Goal: Obtain resource: Obtain resource

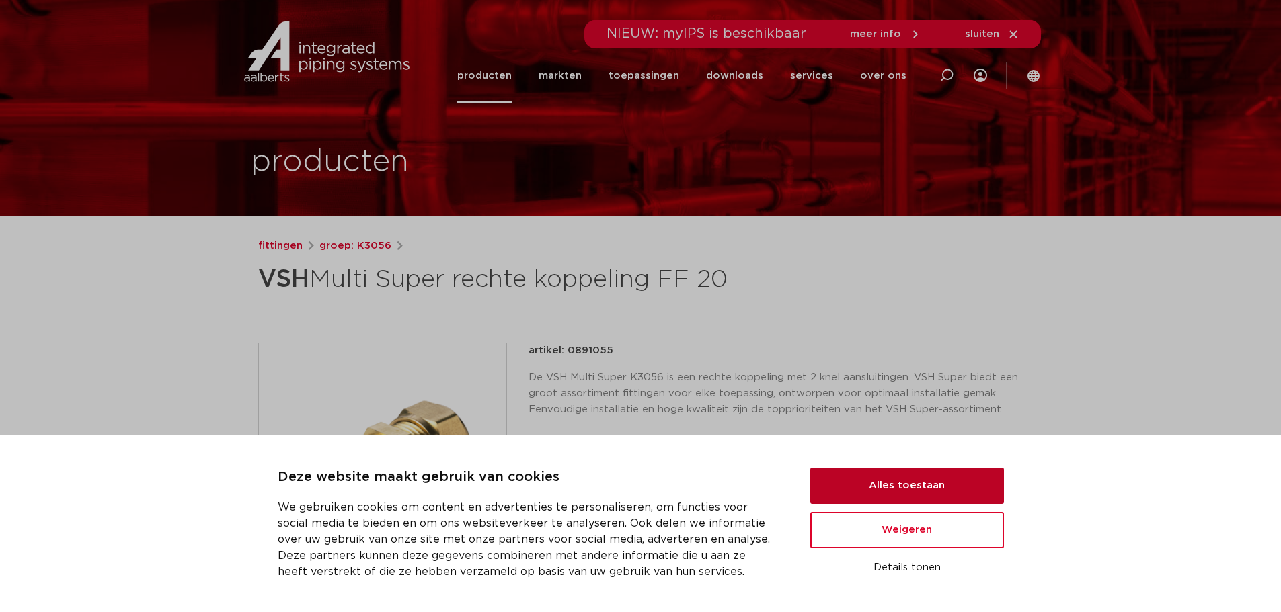
click at [875, 495] on button "Alles toestaan" at bounding box center [907, 486] width 194 height 36
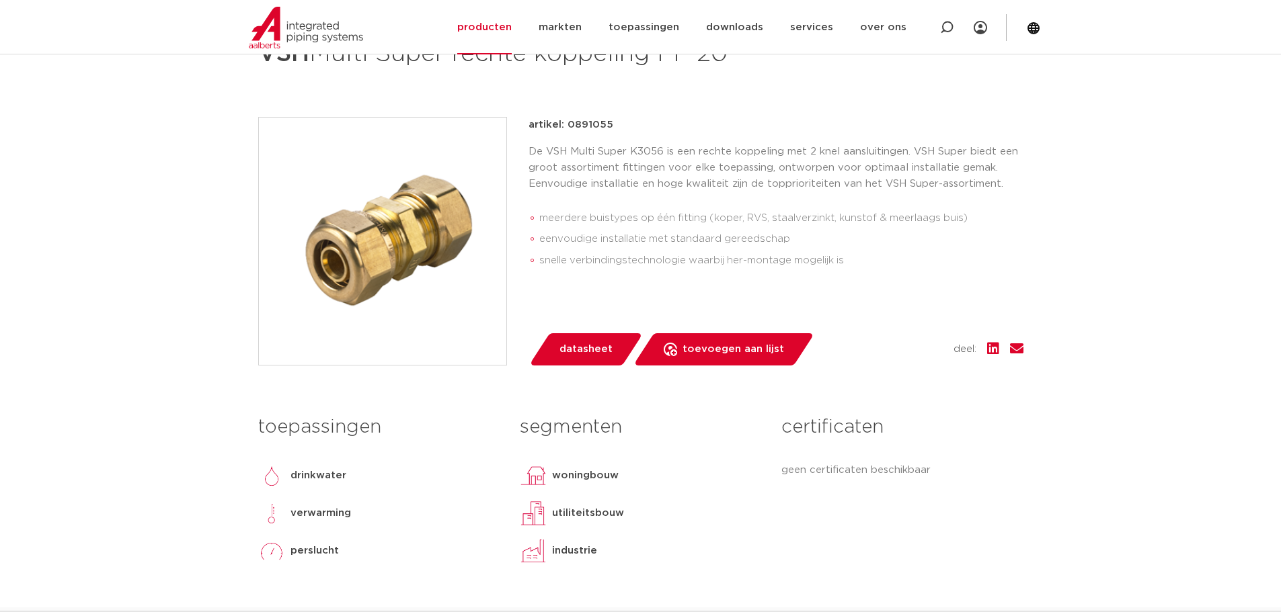
scroll to position [336, 0]
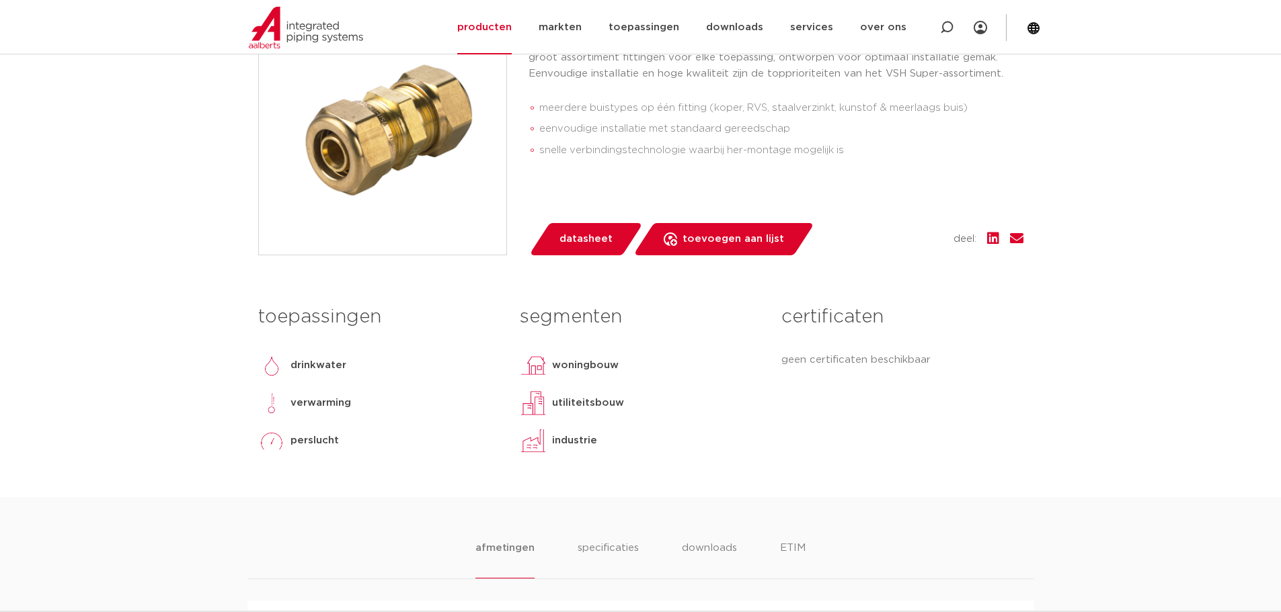
click at [574, 251] on link "datasheet" at bounding box center [585, 239] width 114 height 32
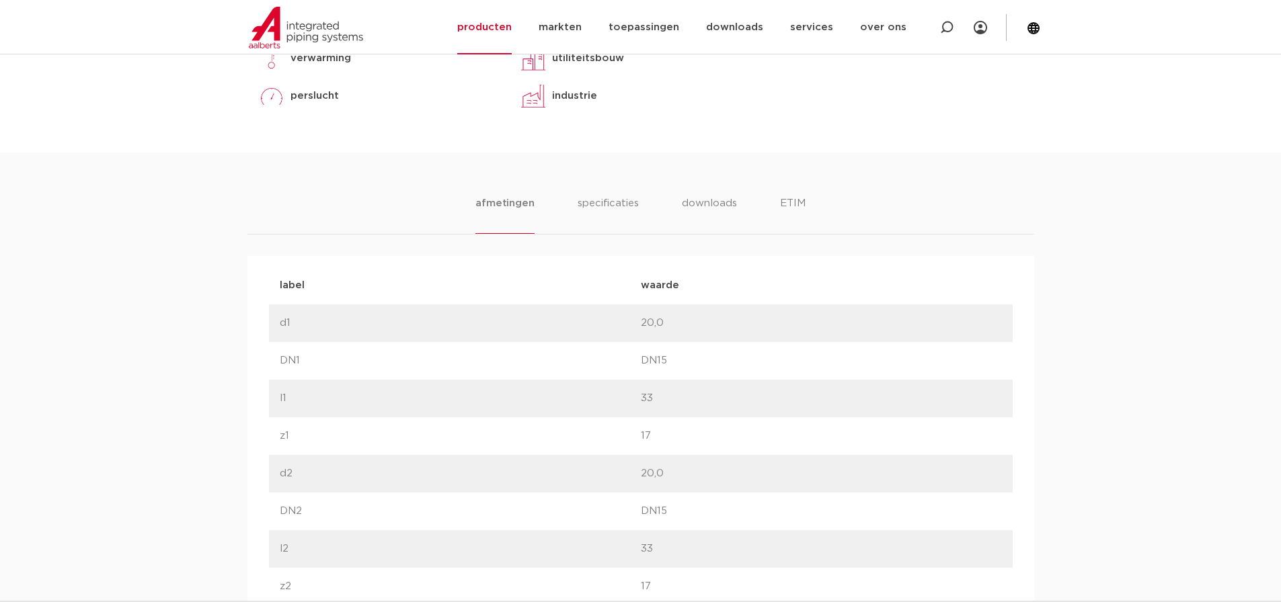
scroll to position [632, 0]
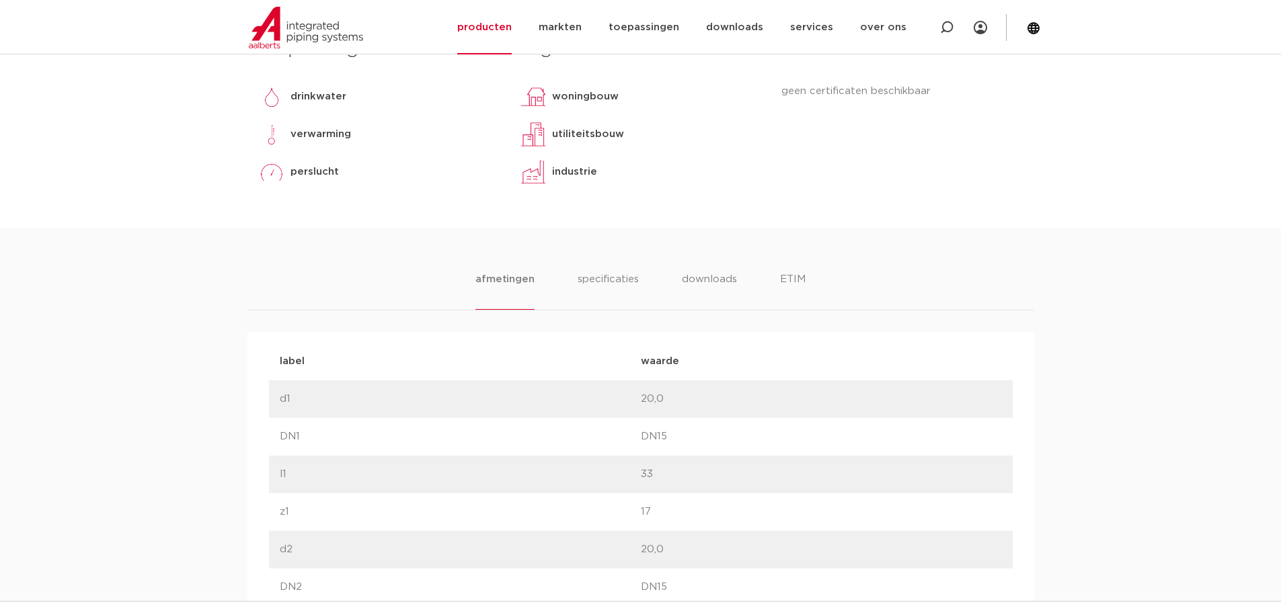
click at [639, 287] on ul "afmetingen specificaties downloads ETIM" at bounding box center [639, 291] width 329 height 38
click at [622, 279] on li "specificaties" at bounding box center [607, 291] width 65 height 38
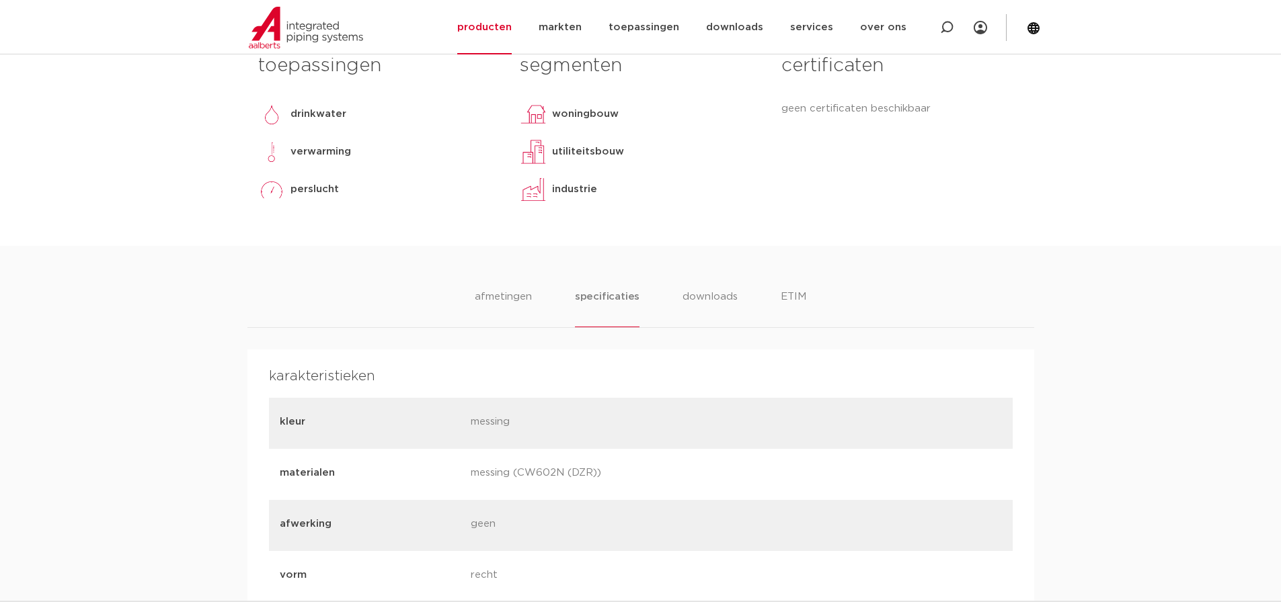
scroll to position [565, 0]
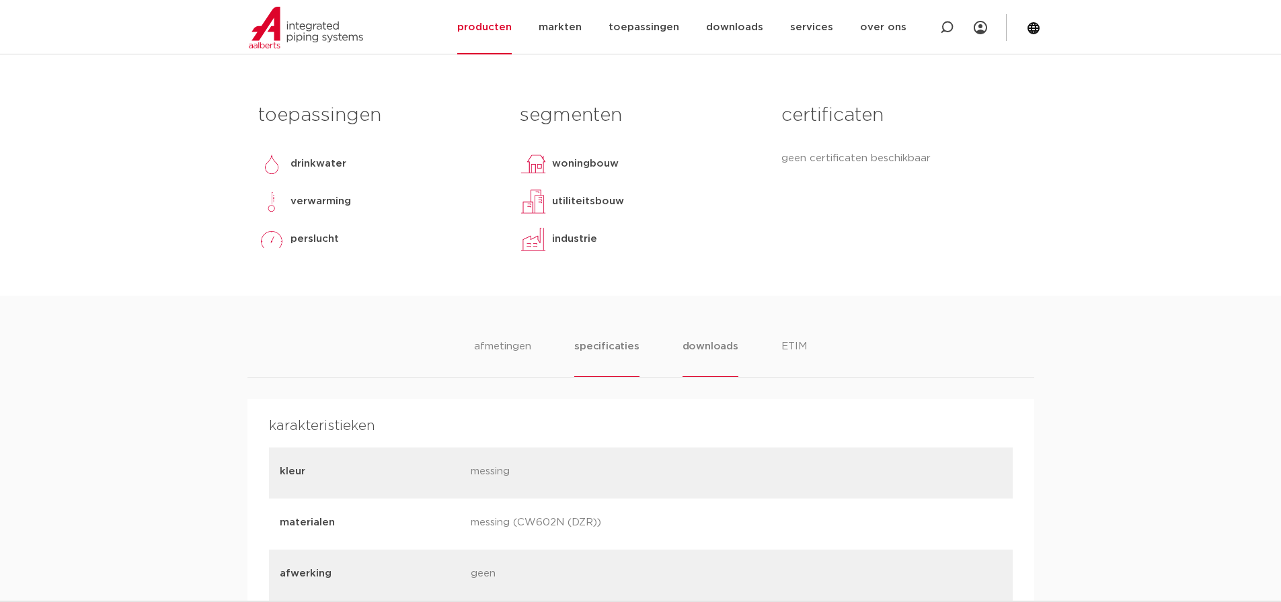
click at [733, 350] on li "downloads" at bounding box center [710, 358] width 56 height 38
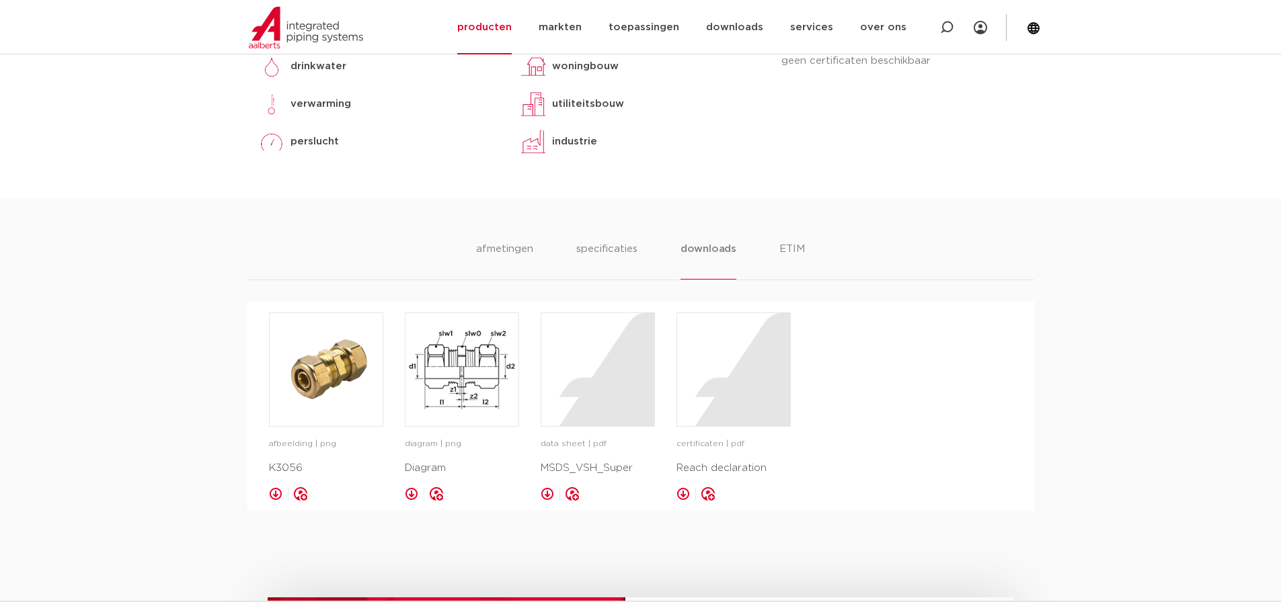
scroll to position [766, 0]
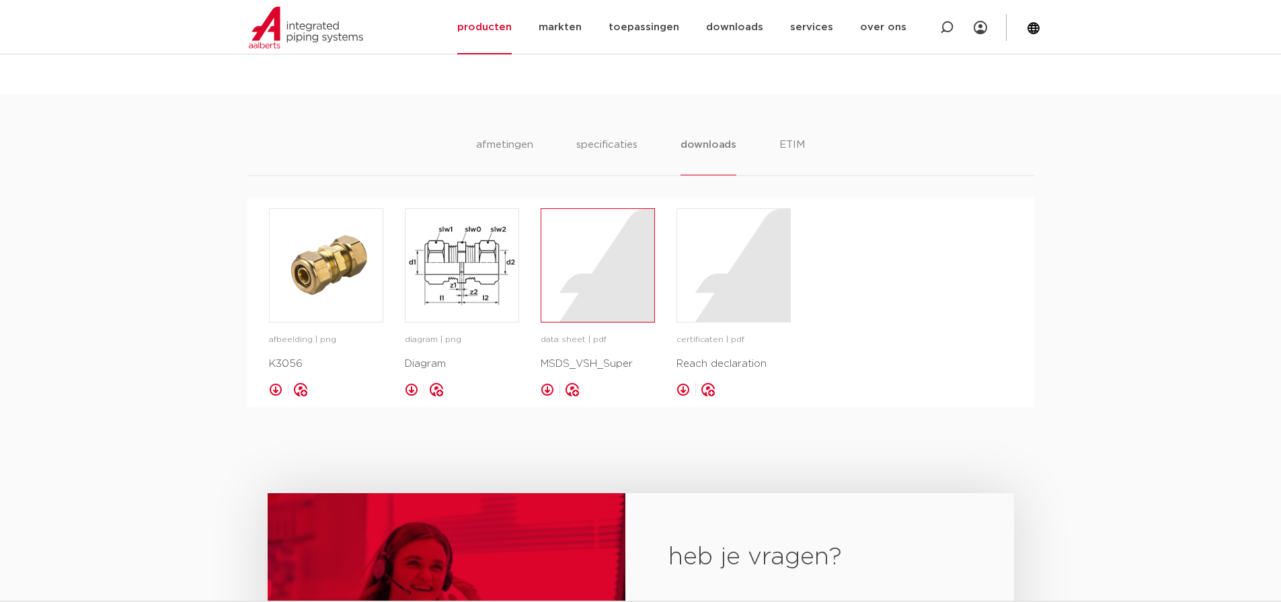
click at [574, 268] on div at bounding box center [597, 265] width 113 height 113
click at [1079, 378] on div "afmetingen specificaties downloads ETIM afmetingen specificaties downloads ETIM…" at bounding box center [640, 250] width 1281 height 313
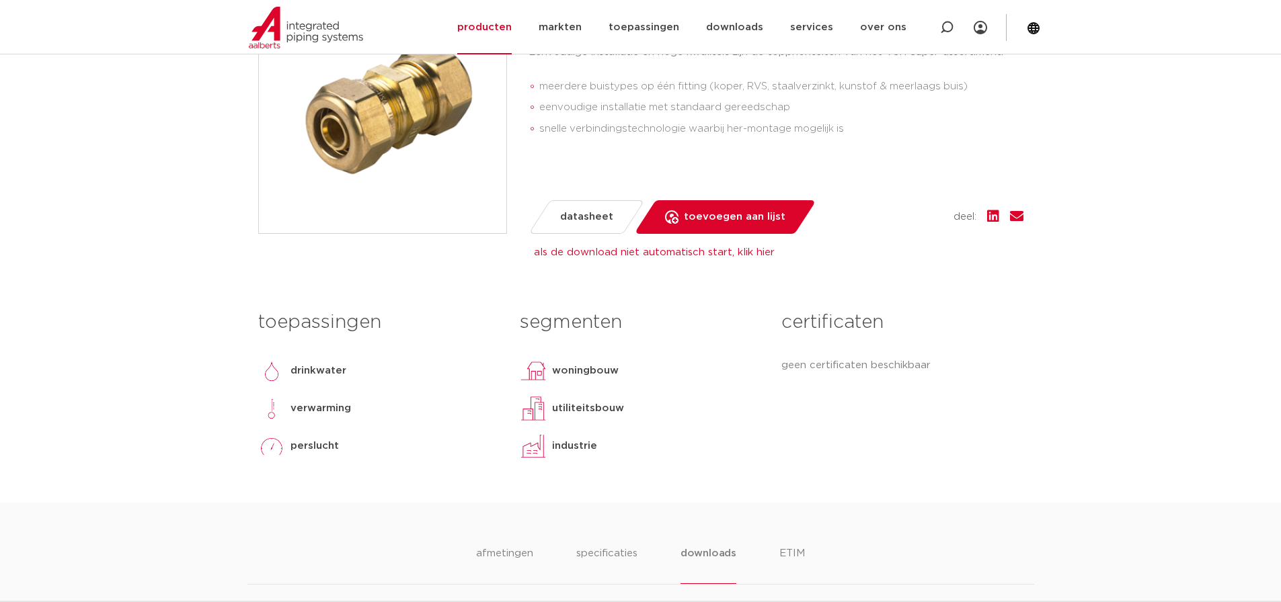
scroll to position [363, 0]
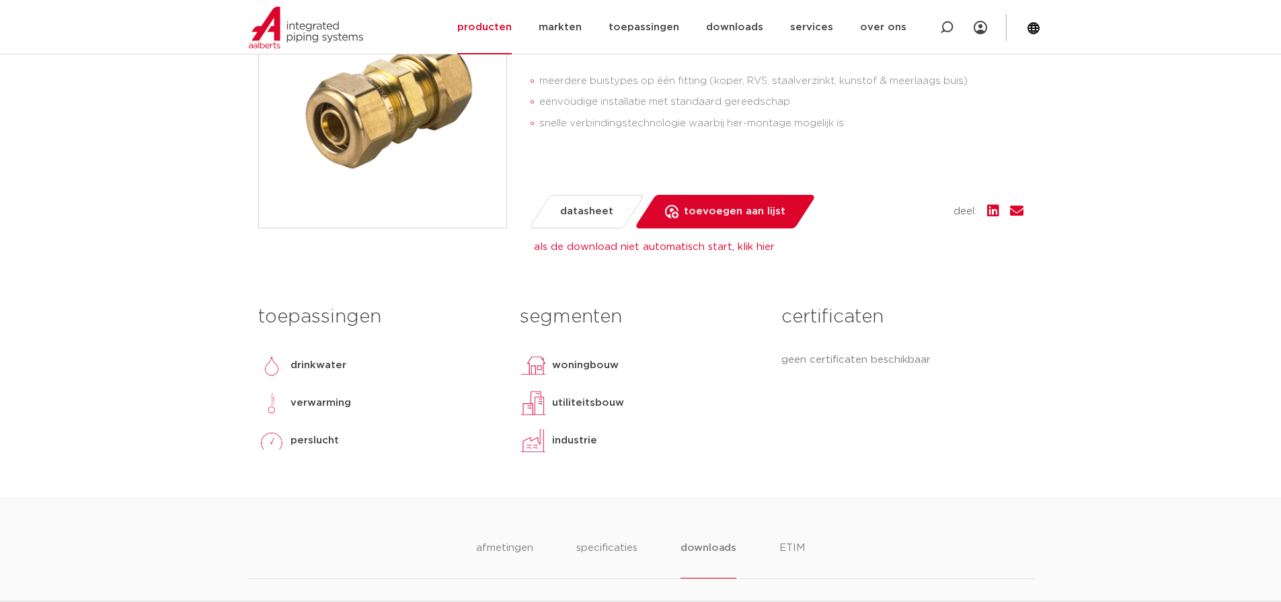
click at [858, 361] on p "geen certificaten beschikbaar" at bounding box center [901, 360] width 241 height 16
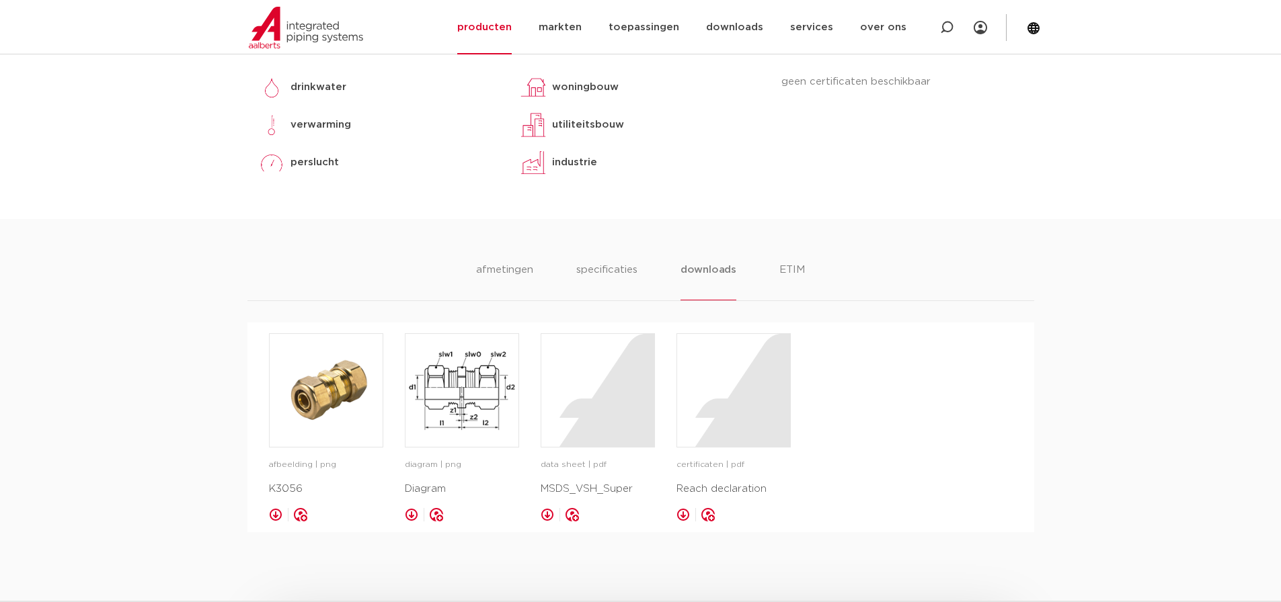
scroll to position [497, 0]
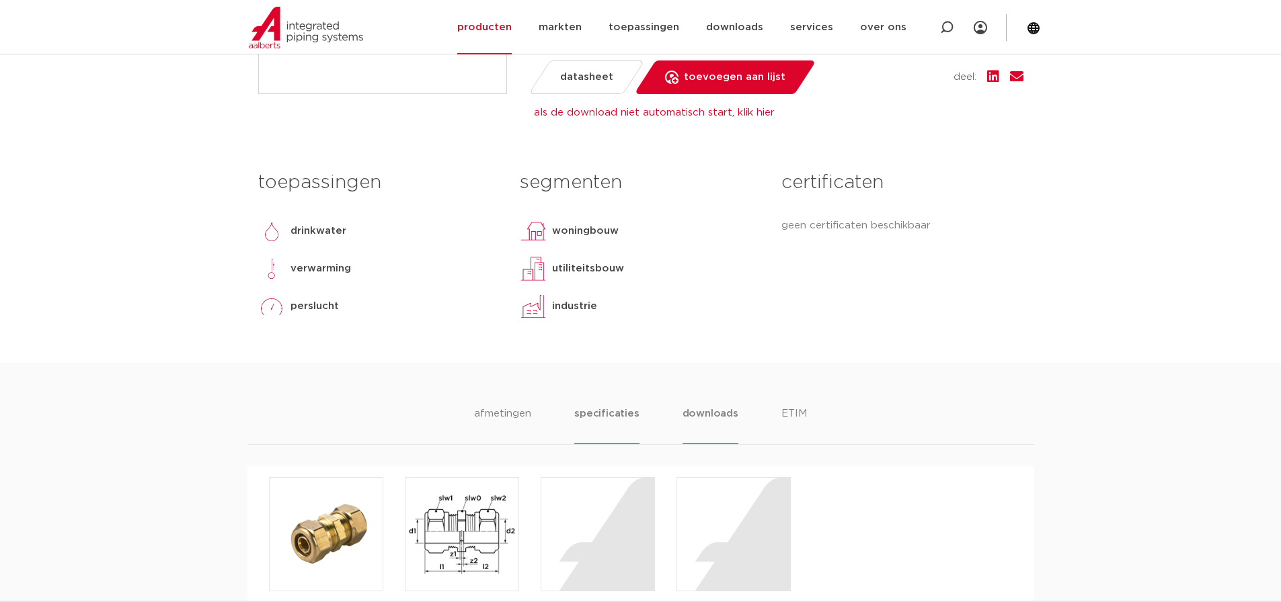
click at [596, 410] on li "specificaties" at bounding box center [606, 425] width 65 height 38
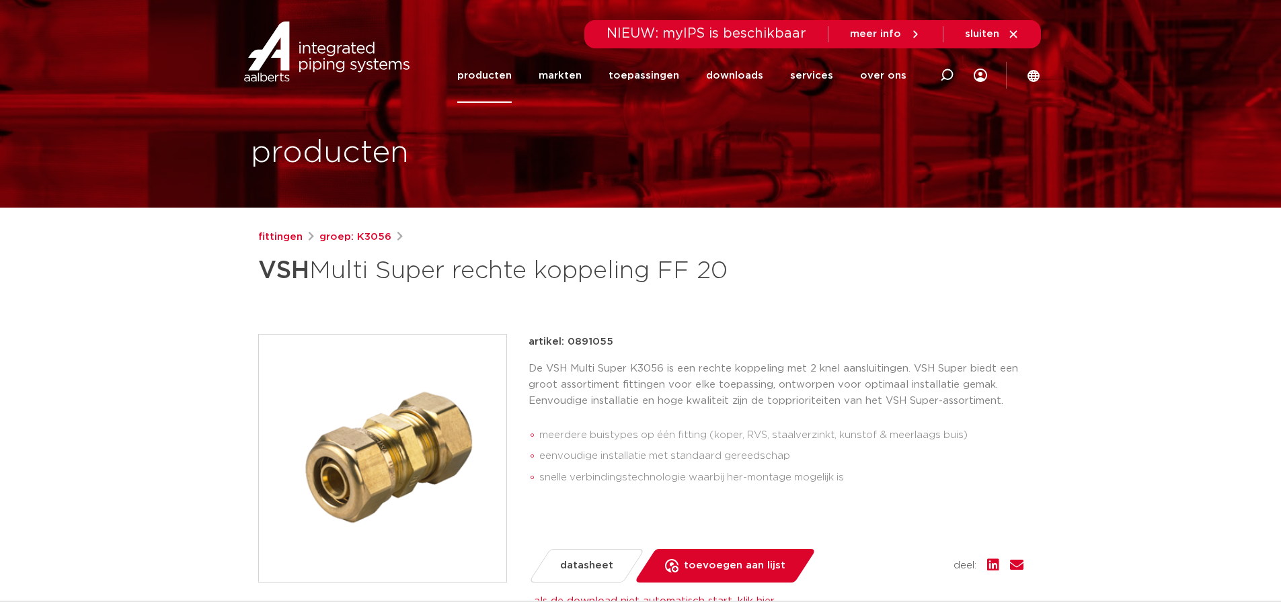
scroll to position [0, 0]
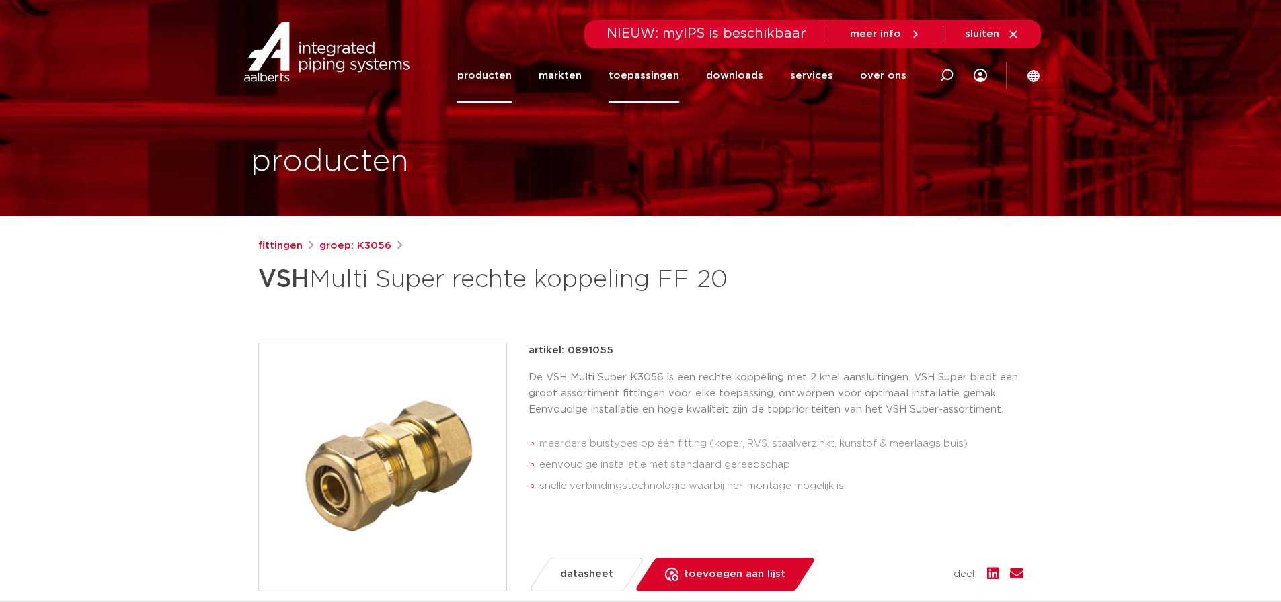
click at [654, 77] on link "toepassingen" at bounding box center [643, 75] width 71 height 54
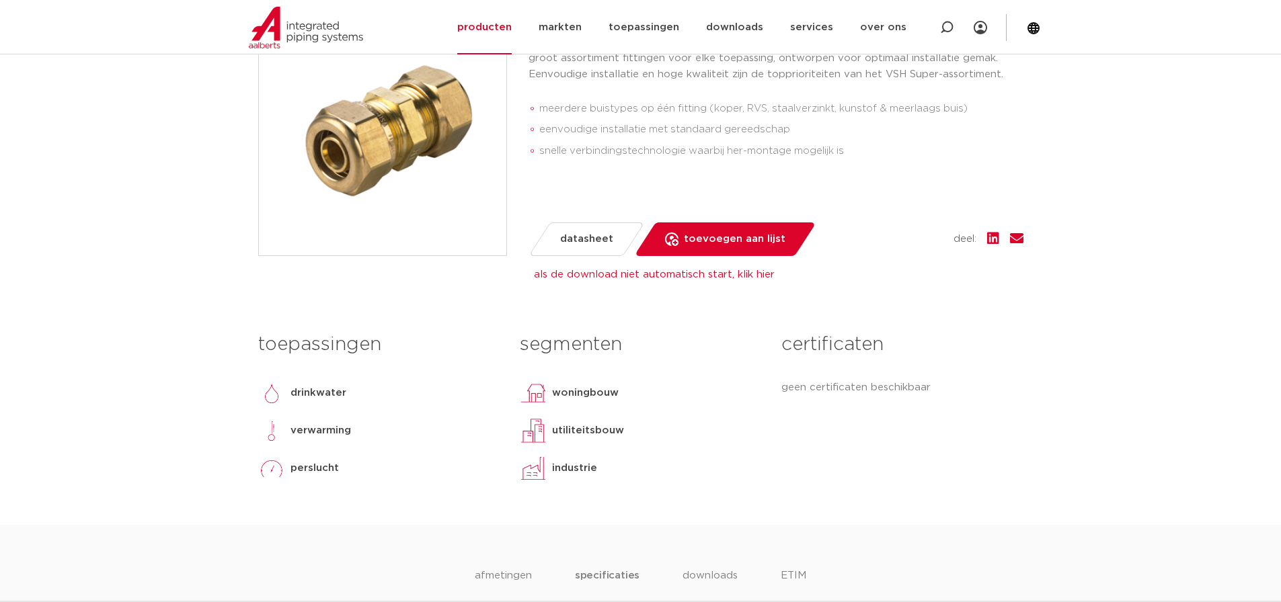
scroll to position [336, 0]
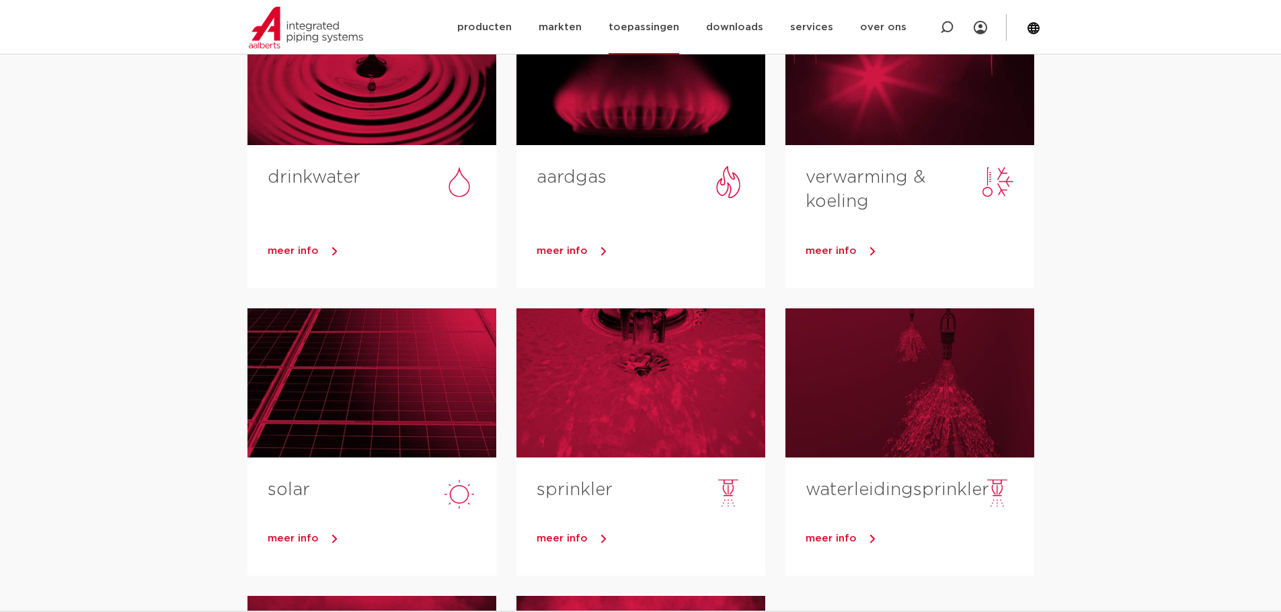
scroll to position [134, 0]
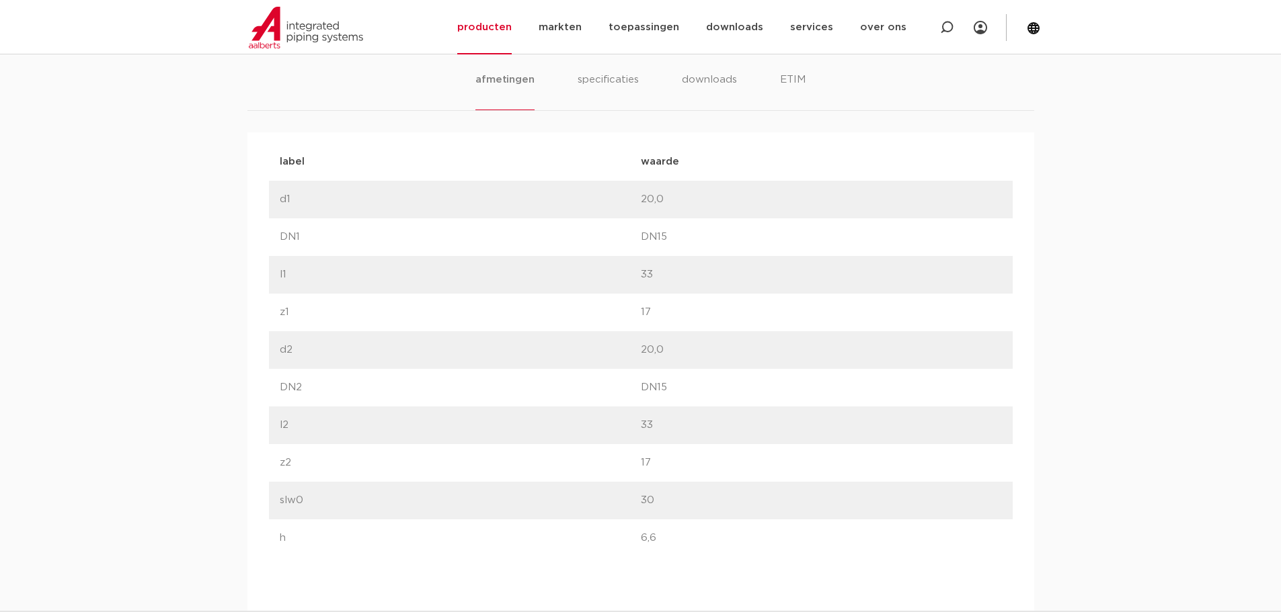
scroll to position [807, 0]
click at [587, 77] on li "specificaties" at bounding box center [607, 89] width 65 height 38
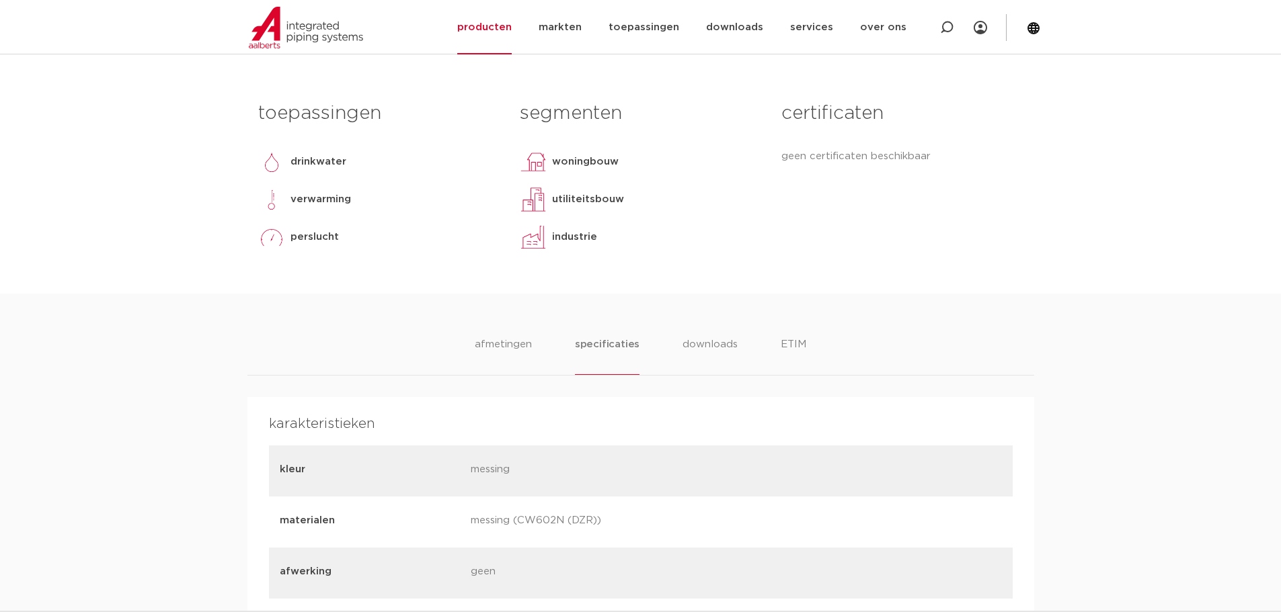
scroll to position [538, 0]
click at [702, 367] on li "downloads" at bounding box center [710, 358] width 56 height 38
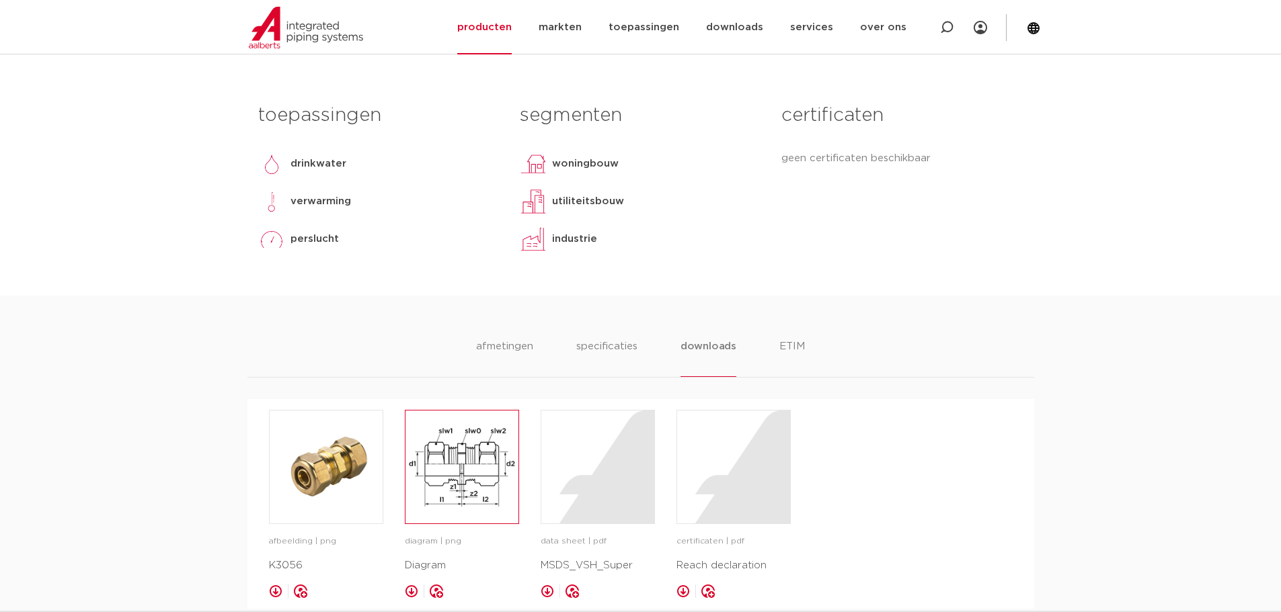
click at [450, 464] on img at bounding box center [461, 467] width 113 height 113
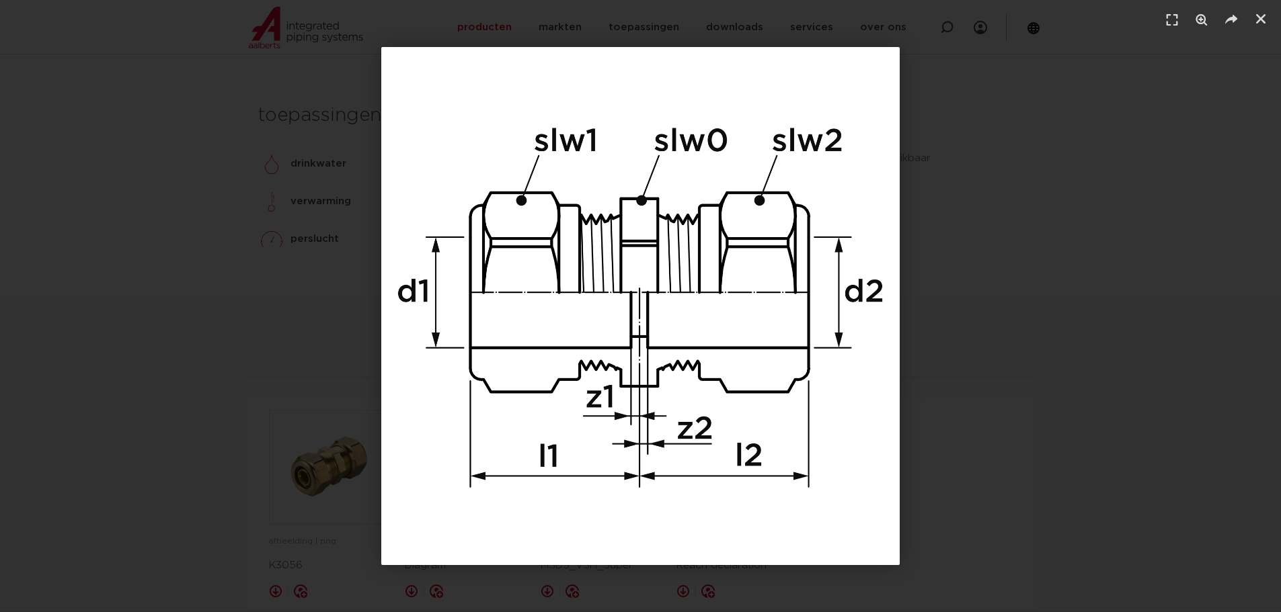
click at [1022, 350] on div "1 / 1" at bounding box center [640, 306] width 1186 height 518
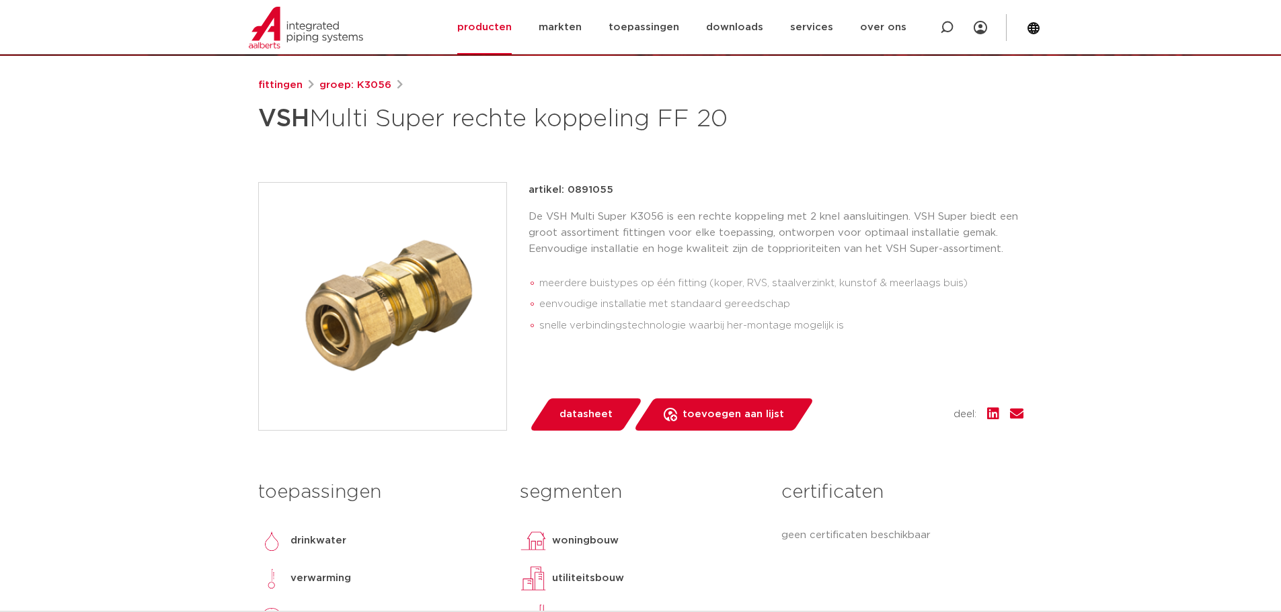
scroll to position [0, 0]
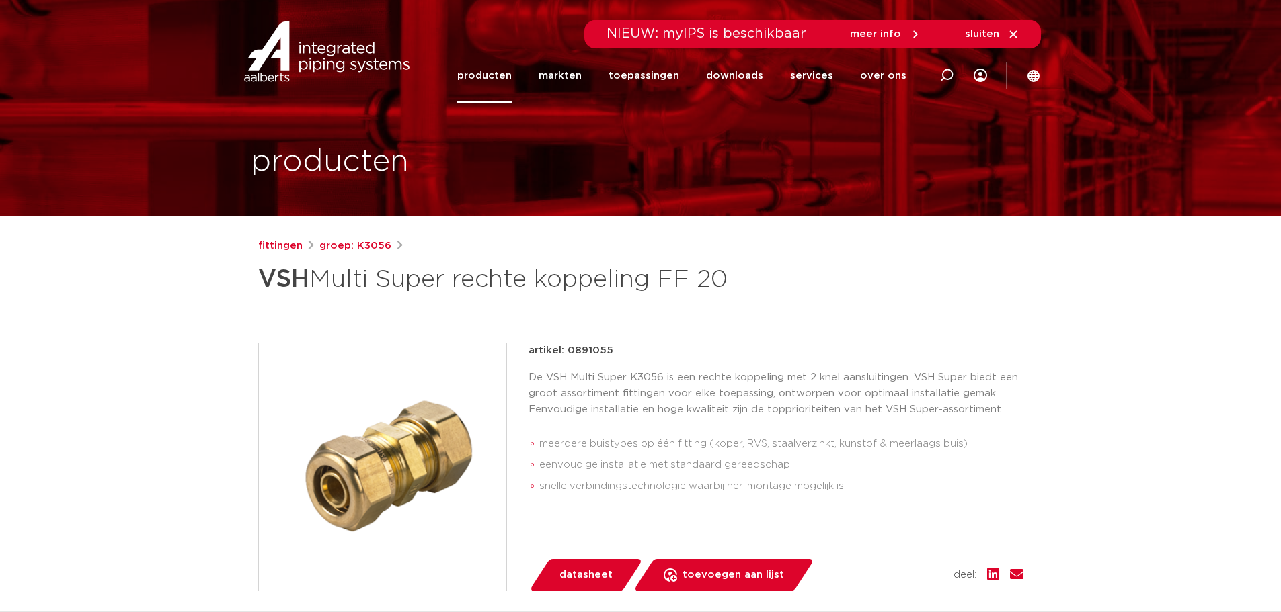
drag, startPoint x: 661, startPoint y: 276, endPoint x: 746, endPoint y: 280, distance: 85.5
click at [746, 280] on h1 "VSH Multi Super rechte koppeling FF 20" at bounding box center [510, 279] width 505 height 40
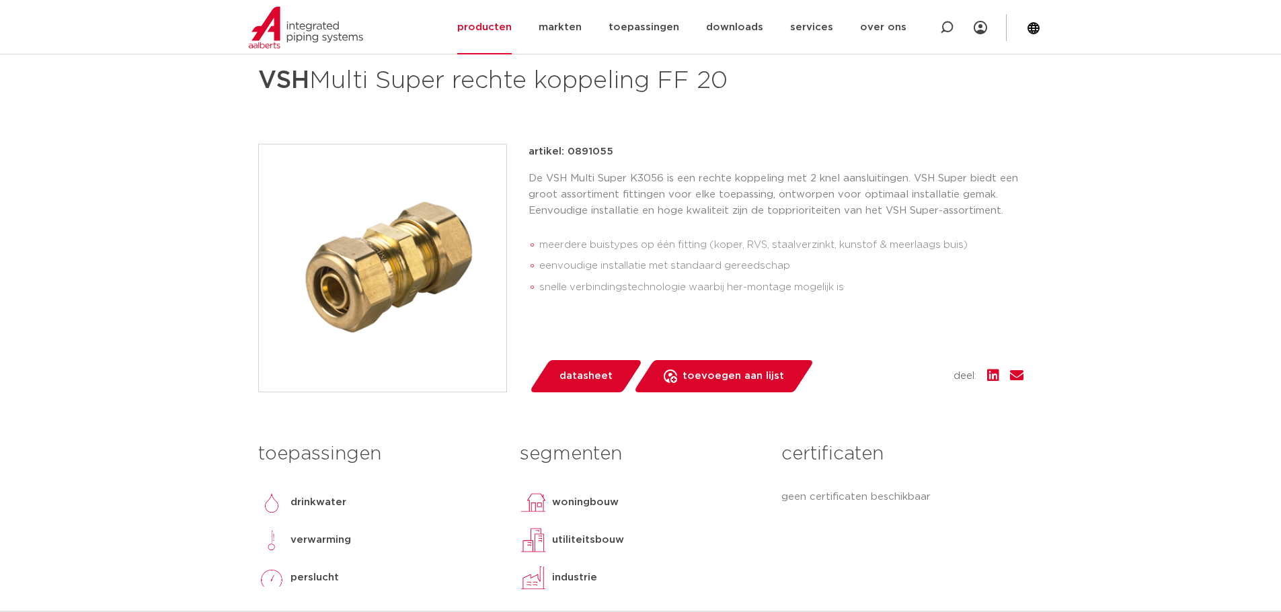
scroll to position [202, 0]
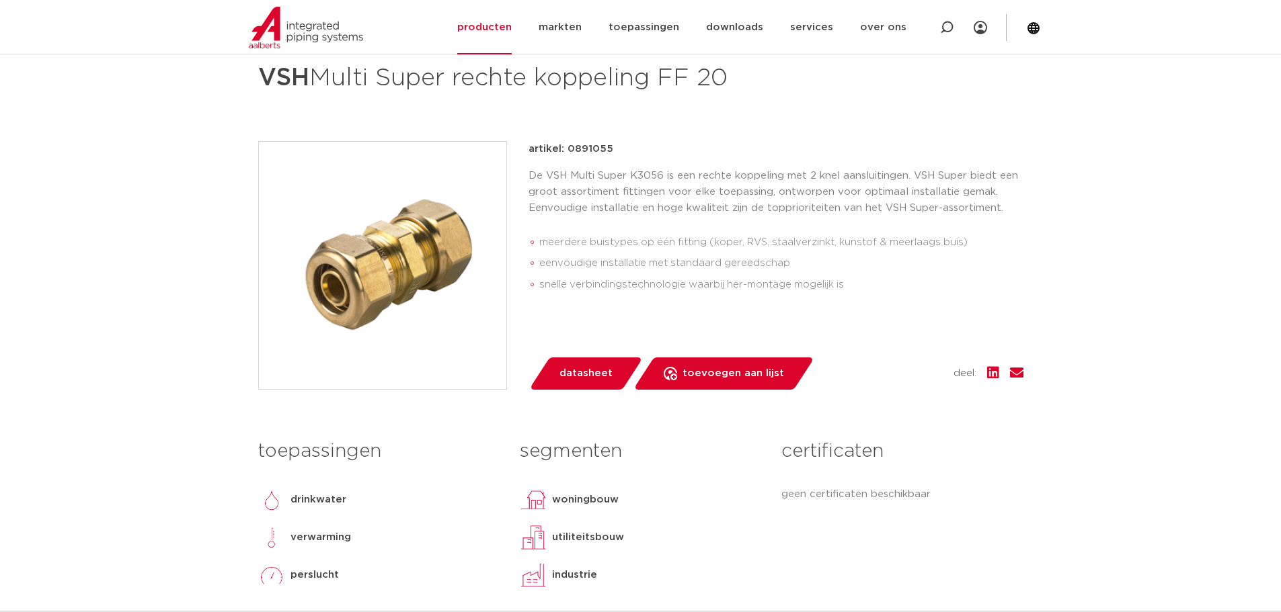
drag, startPoint x: 660, startPoint y: 268, endPoint x: 665, endPoint y: 285, distance: 18.3
click at [660, 268] on li "eenvoudige installatie met standaard gereedschap" at bounding box center [781, 264] width 484 height 22
click at [651, 240] on li "meerdere buistypes op één fitting (koper, RVS, staalverzinkt, kunstof & meerlaa…" at bounding box center [781, 243] width 484 height 22
